Goal: Task Accomplishment & Management: Manage account settings

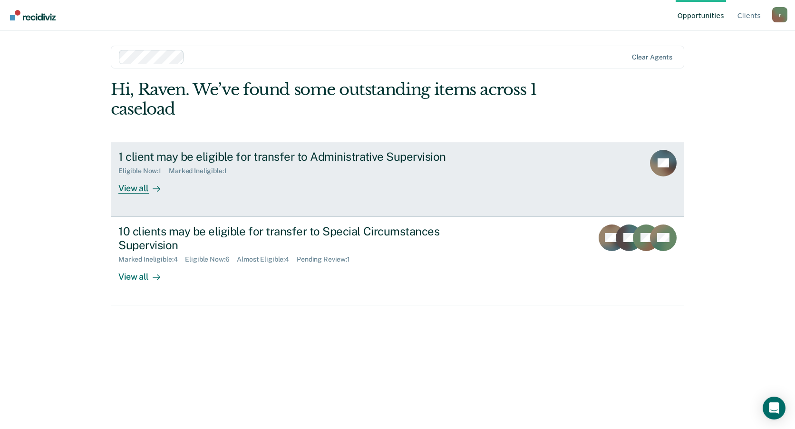
click at [143, 193] on div "View all" at bounding box center [144, 184] width 53 height 19
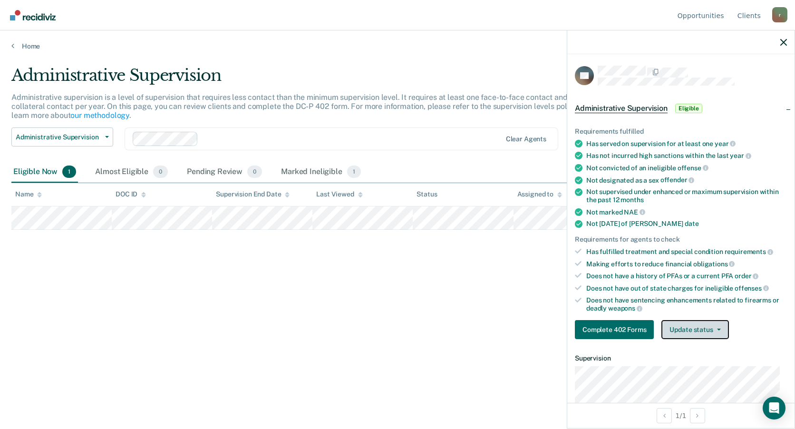
click at [689, 331] on button "Update status" at bounding box center [695, 329] width 67 height 19
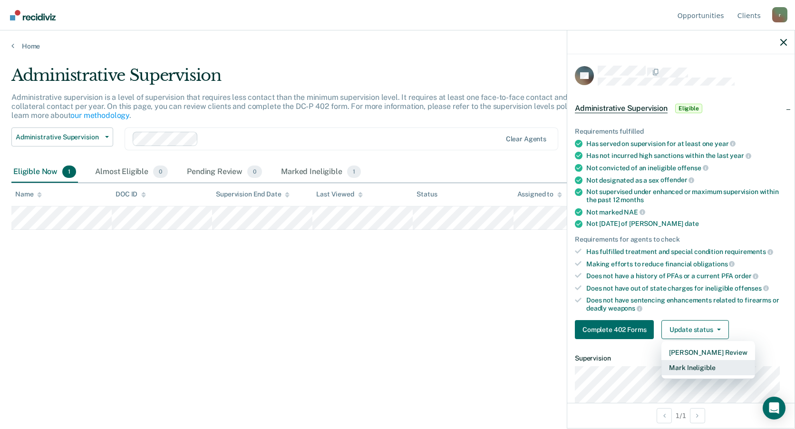
click at [704, 369] on button "Mark Ineligible" at bounding box center [708, 367] width 93 height 15
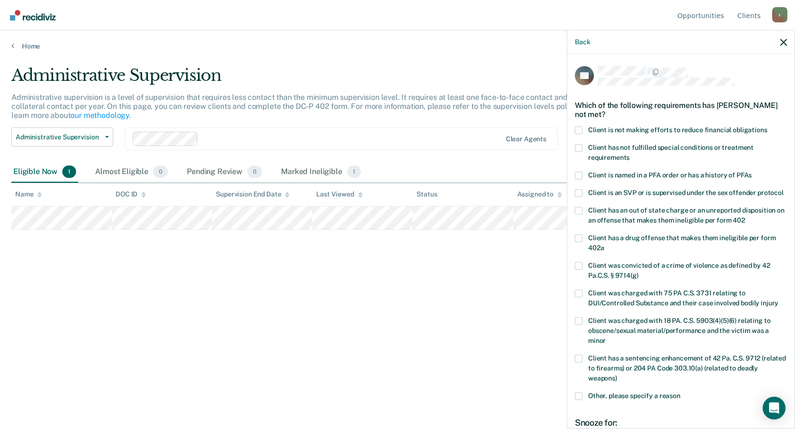
click at [613, 130] on span "Client is not making efforts to reduce financial obligations" at bounding box center [677, 130] width 179 height 8
click at [768, 127] on input "Client is not making efforts to reduce financial obligations" at bounding box center [768, 127] width 0 height 0
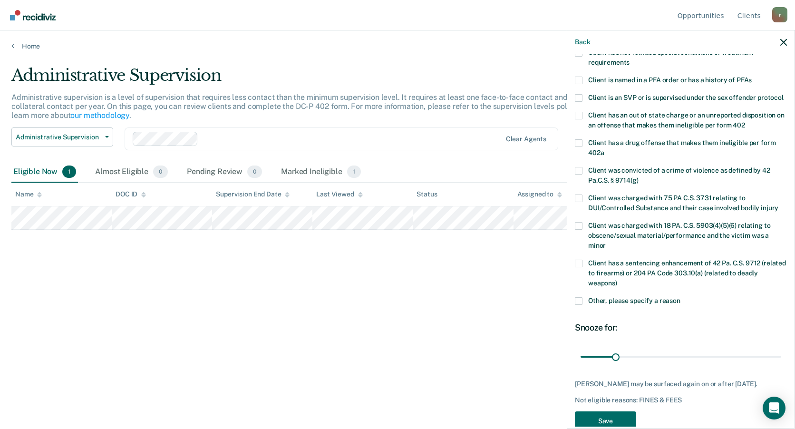
scroll to position [126, 0]
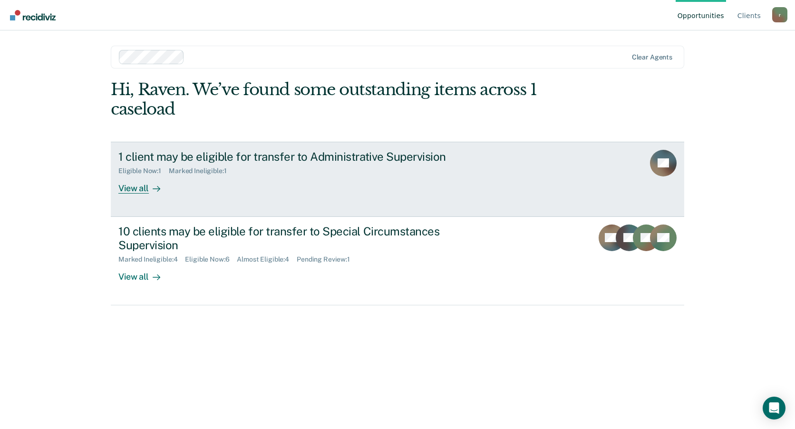
click at [135, 186] on div "View all" at bounding box center [144, 184] width 53 height 19
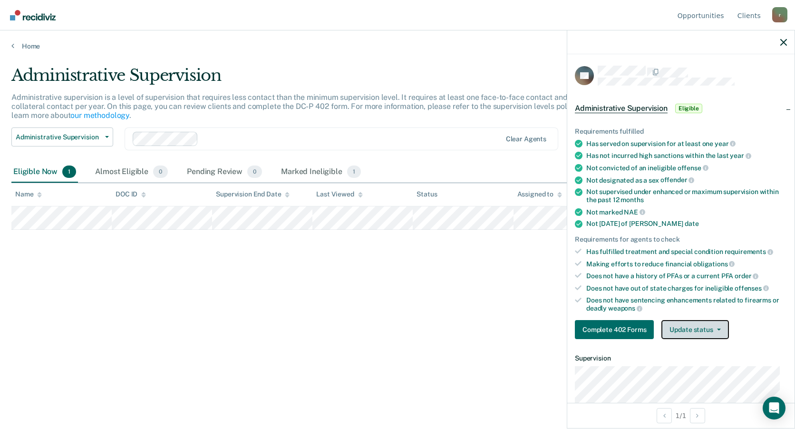
click at [692, 326] on button "Update status" at bounding box center [695, 329] width 67 height 19
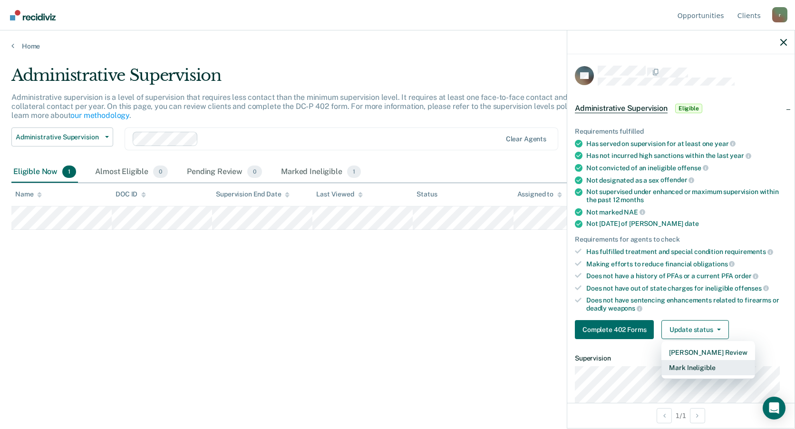
click at [682, 363] on button "Mark Ineligible" at bounding box center [708, 367] width 93 height 15
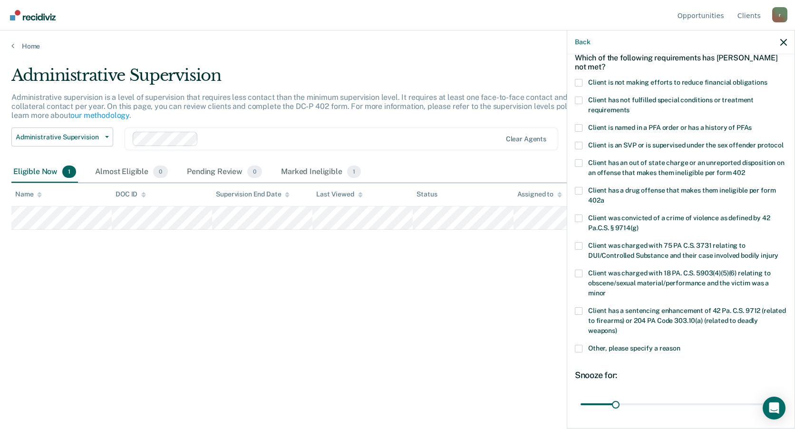
scroll to position [95, 0]
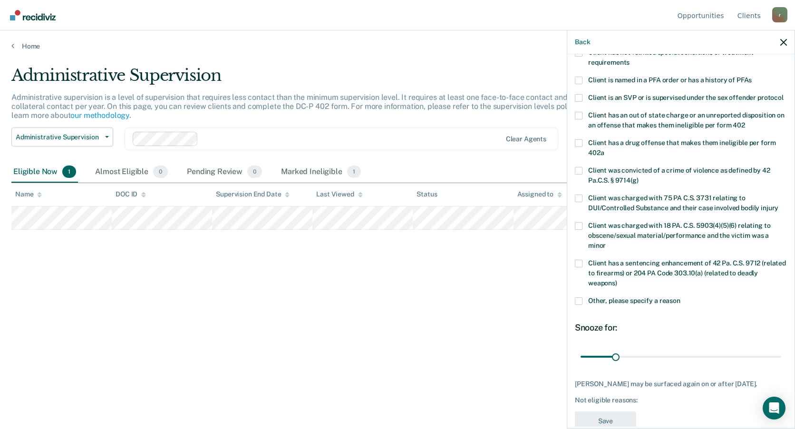
click at [580, 147] on span at bounding box center [579, 143] width 8 height 8
click at [604, 149] on input "Client has a drug offense that makes them ineligible per form 402a" at bounding box center [604, 149] width 0 height 0
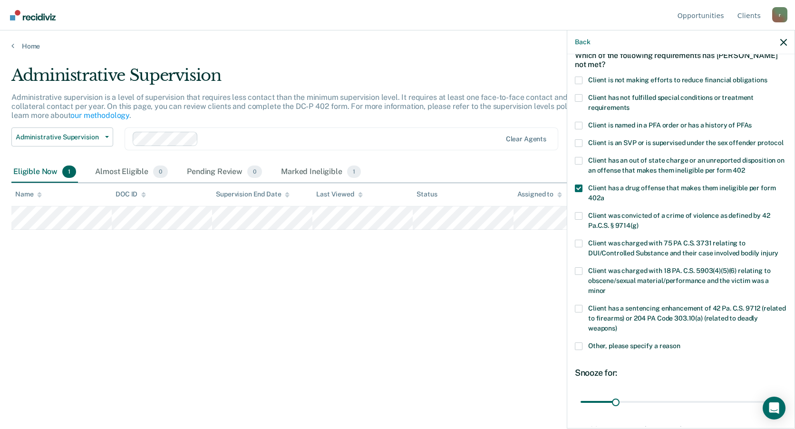
scroll to position [30, 0]
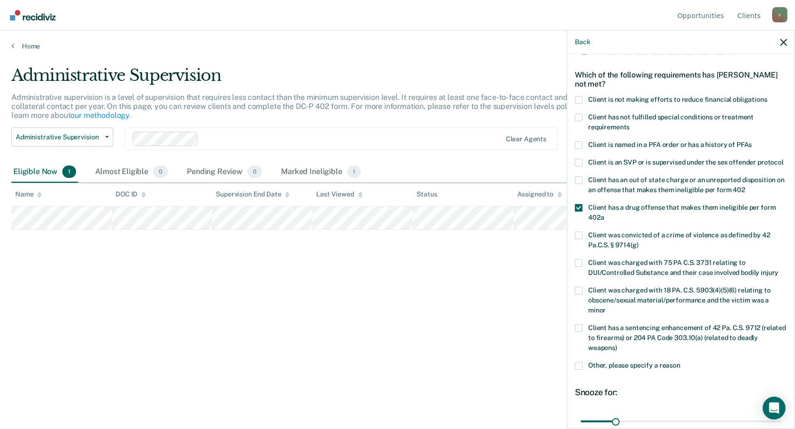
click at [579, 212] on span at bounding box center [579, 208] width 8 height 8
click at [604, 214] on input "Client has a drug offense that makes them ineligible per form 402a" at bounding box center [604, 214] width 0 height 0
click at [576, 98] on span at bounding box center [579, 100] width 8 height 8
click at [768, 96] on input "Client is not making efforts to reduce financial obligations" at bounding box center [768, 96] width 0 height 0
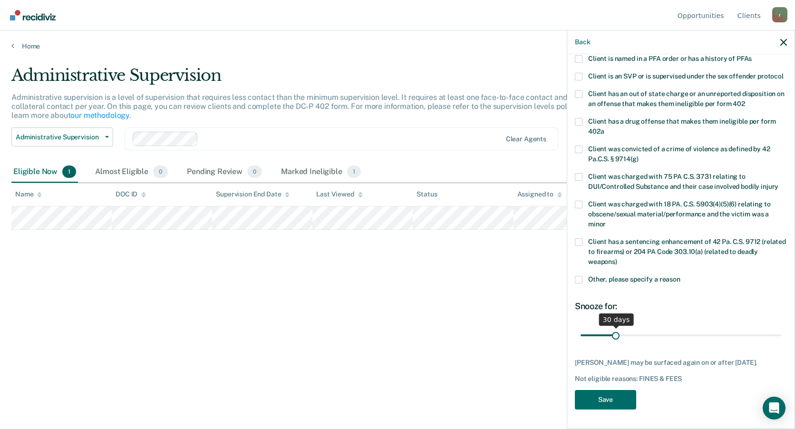
scroll to position [126, 0]
click at [608, 399] on button "Save" at bounding box center [605, 400] width 61 height 20
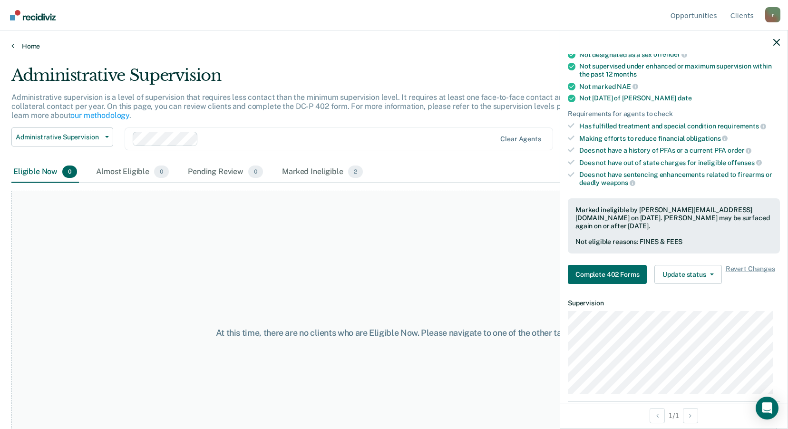
click at [20, 44] on link "Home" at bounding box center [393, 46] width 765 height 9
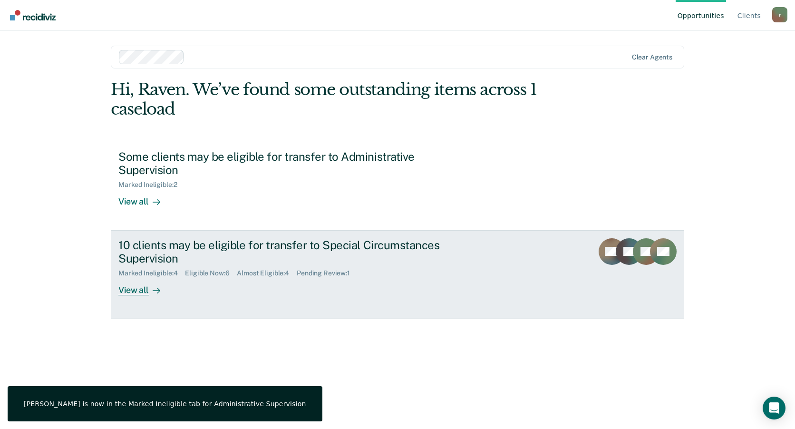
click at [139, 291] on div "View all" at bounding box center [144, 286] width 53 height 19
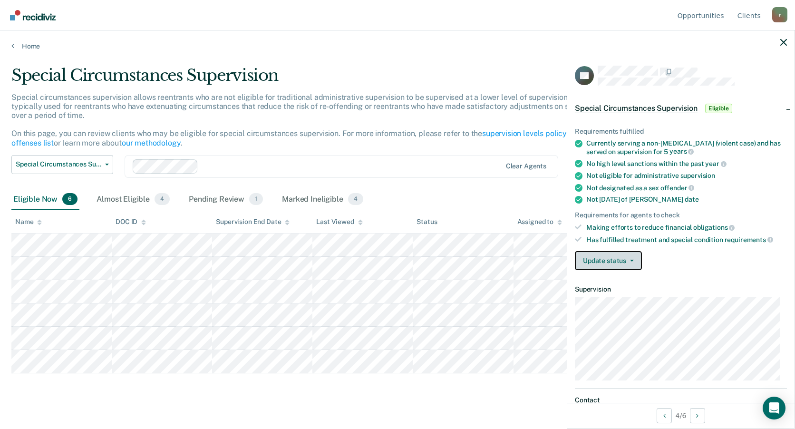
click at [638, 256] on button "Update status" at bounding box center [608, 260] width 67 height 19
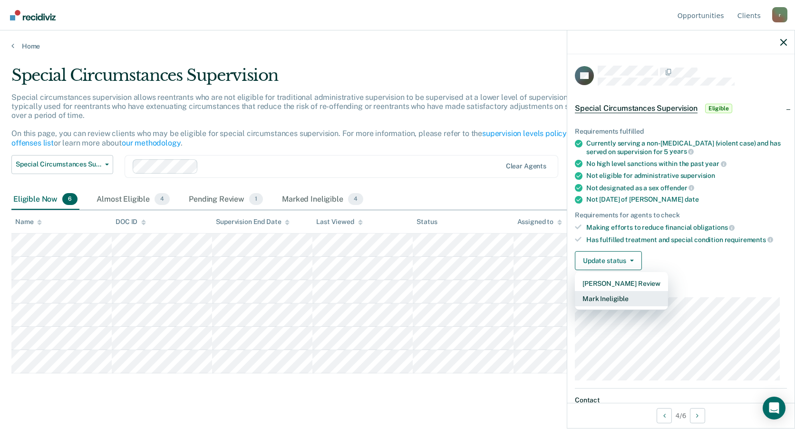
click at [621, 302] on button "Mark Ineligible" at bounding box center [621, 298] width 93 height 15
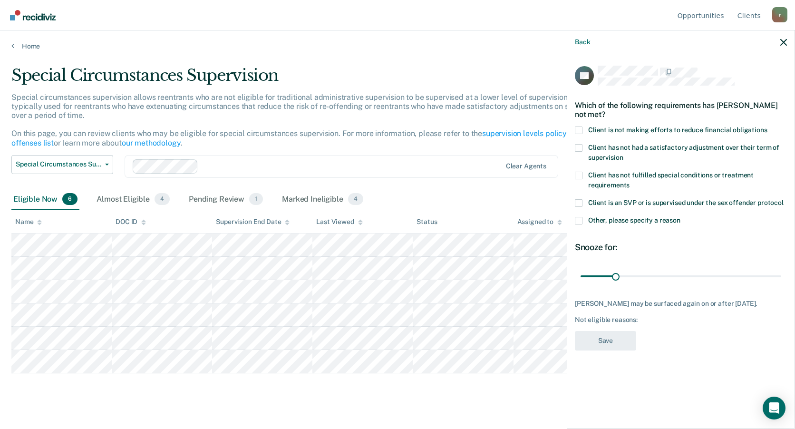
click at [577, 130] on span at bounding box center [579, 131] width 8 height 8
click at [768, 127] on input "Client is not making efforts to reduce financial obligations" at bounding box center [768, 127] width 0 height 0
click at [621, 341] on button "Save" at bounding box center [605, 341] width 61 height 20
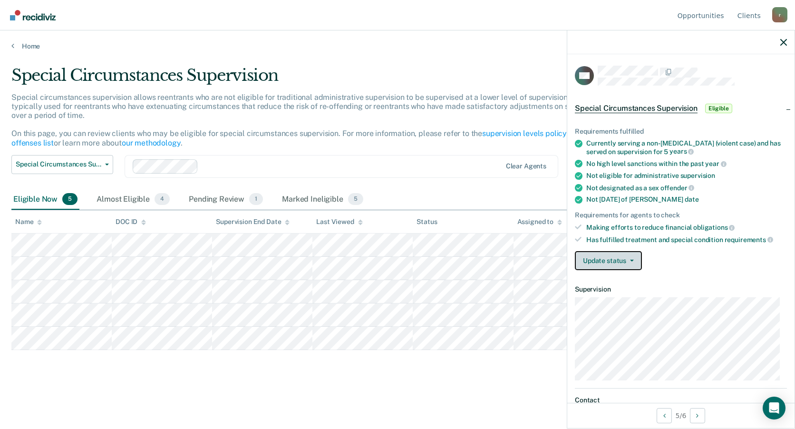
click at [627, 265] on button "Update status" at bounding box center [608, 260] width 67 height 19
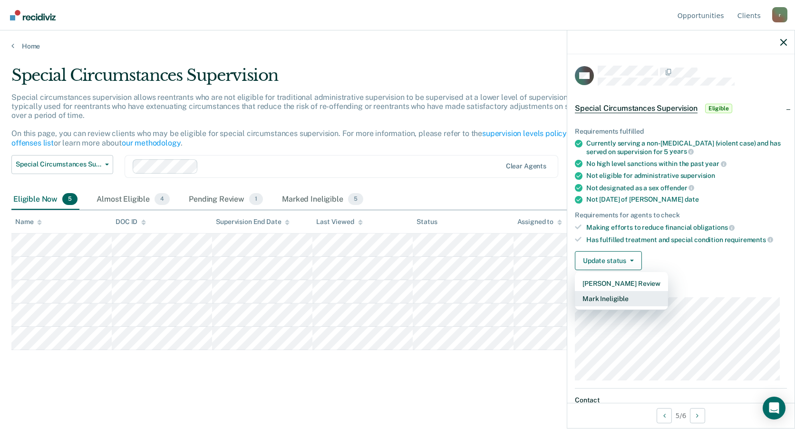
click at [629, 302] on button "Mark Ineligible" at bounding box center [621, 298] width 93 height 15
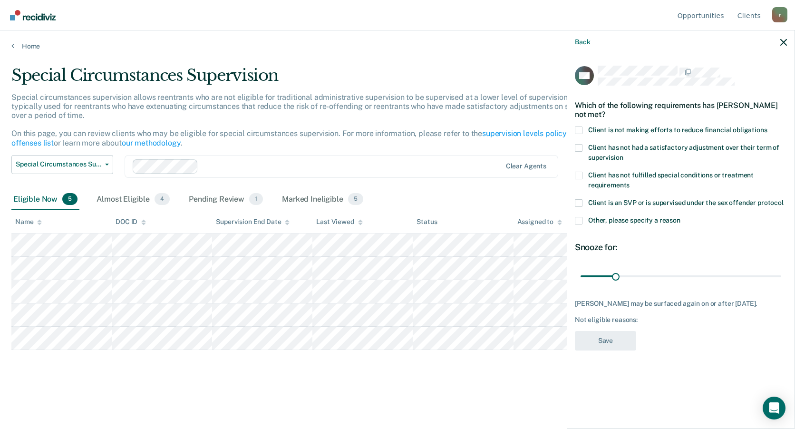
click at [581, 131] on span at bounding box center [579, 131] width 8 height 8
click at [768, 127] on input "Client is not making efforts to reduce financial obligations" at bounding box center [768, 127] width 0 height 0
click at [628, 350] on button "Save" at bounding box center [605, 341] width 61 height 20
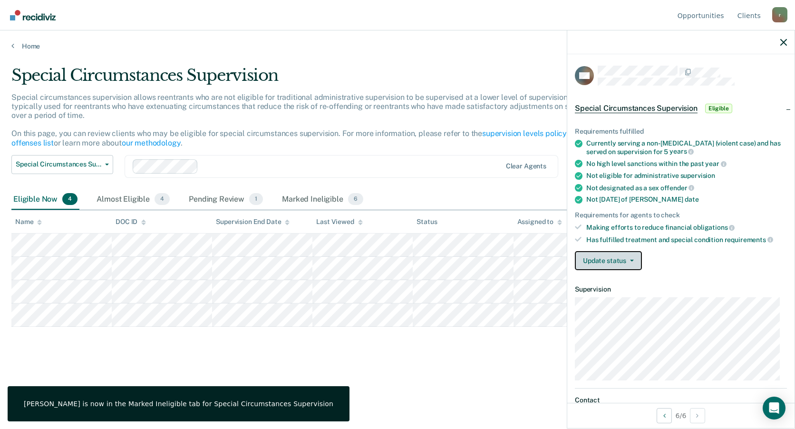
click at [632, 262] on button "Update status" at bounding box center [608, 260] width 67 height 19
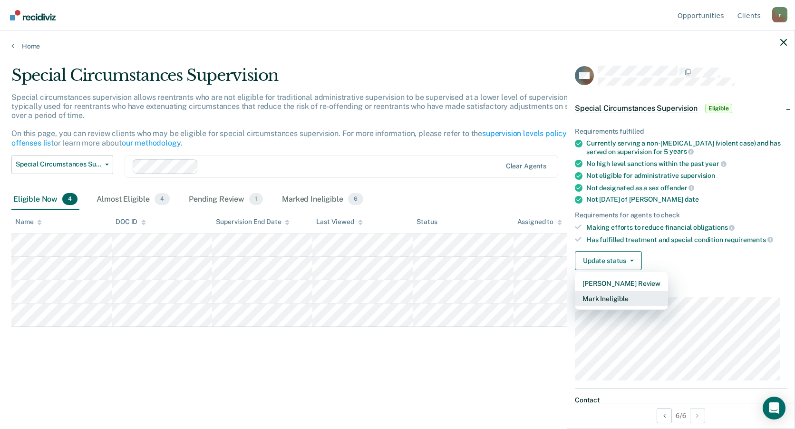
click at [631, 296] on button "Mark Ineligible" at bounding box center [621, 298] width 93 height 15
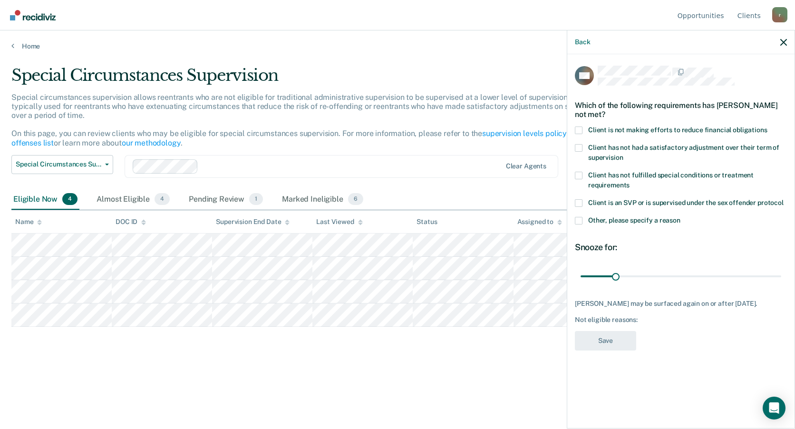
click at [578, 129] on span at bounding box center [579, 131] width 8 height 8
click at [768, 127] on input "Client is not making efforts to reduce financial obligations" at bounding box center [768, 127] width 0 height 0
click at [616, 349] on button "Save" at bounding box center [605, 341] width 61 height 20
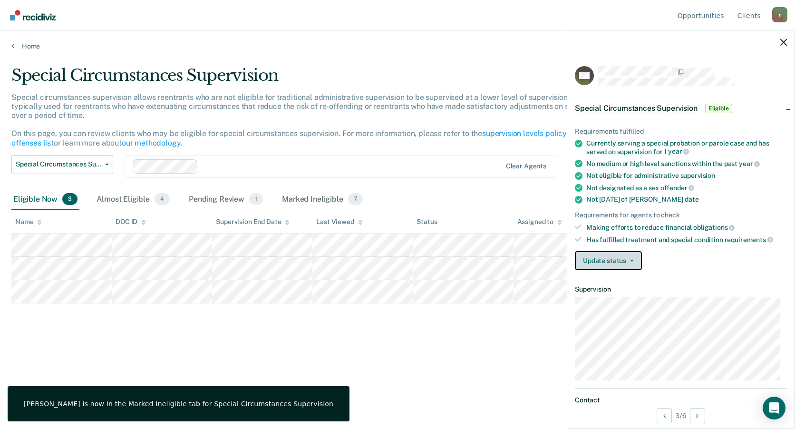
click at [617, 256] on button "Update status" at bounding box center [608, 260] width 67 height 19
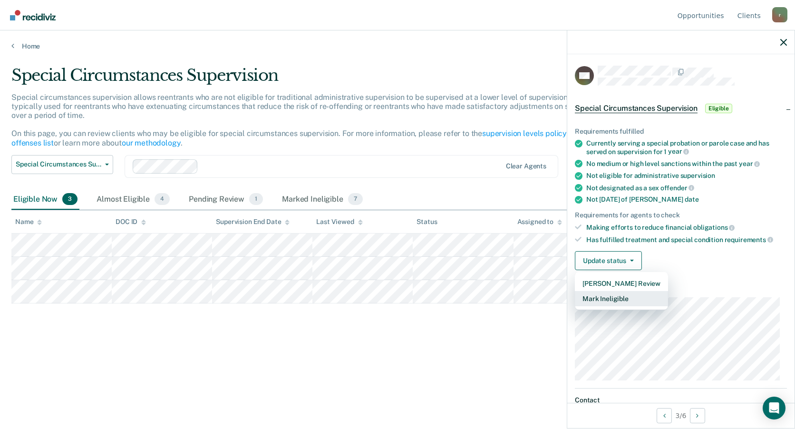
click at [628, 301] on button "Mark Ineligible" at bounding box center [621, 298] width 93 height 15
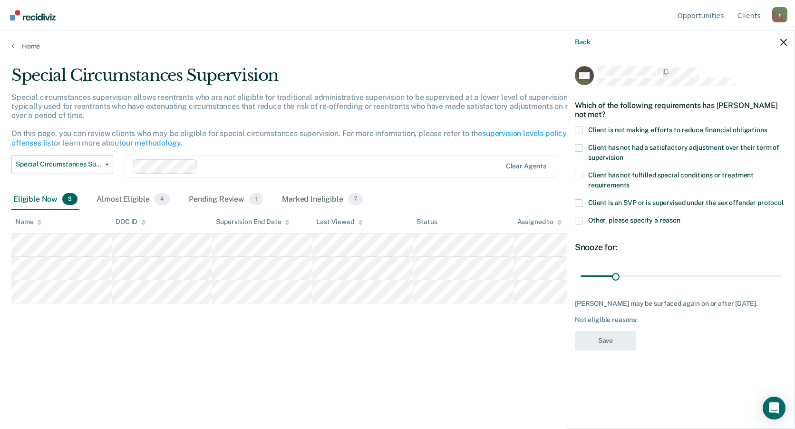
click at [578, 127] on span at bounding box center [579, 131] width 8 height 8
click at [768, 127] on input "Client is not making efforts to reduce financial obligations" at bounding box center [768, 127] width 0 height 0
click at [605, 334] on button "Save" at bounding box center [605, 341] width 61 height 20
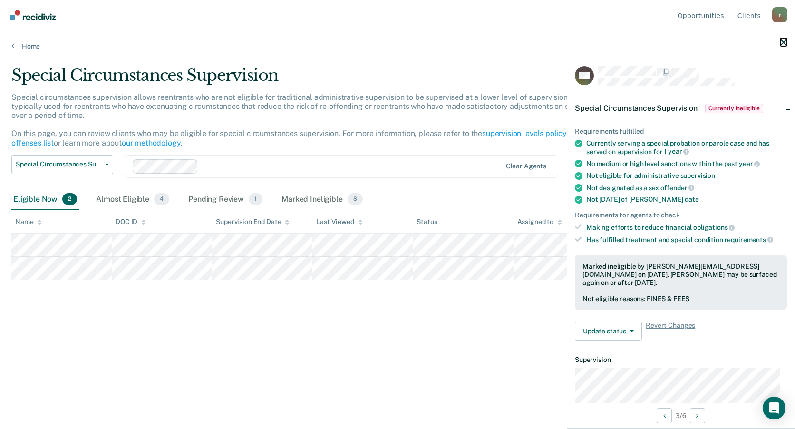
click at [784, 42] on icon "button" at bounding box center [783, 42] width 7 height 7
